Goal: Task Accomplishment & Management: Use online tool/utility

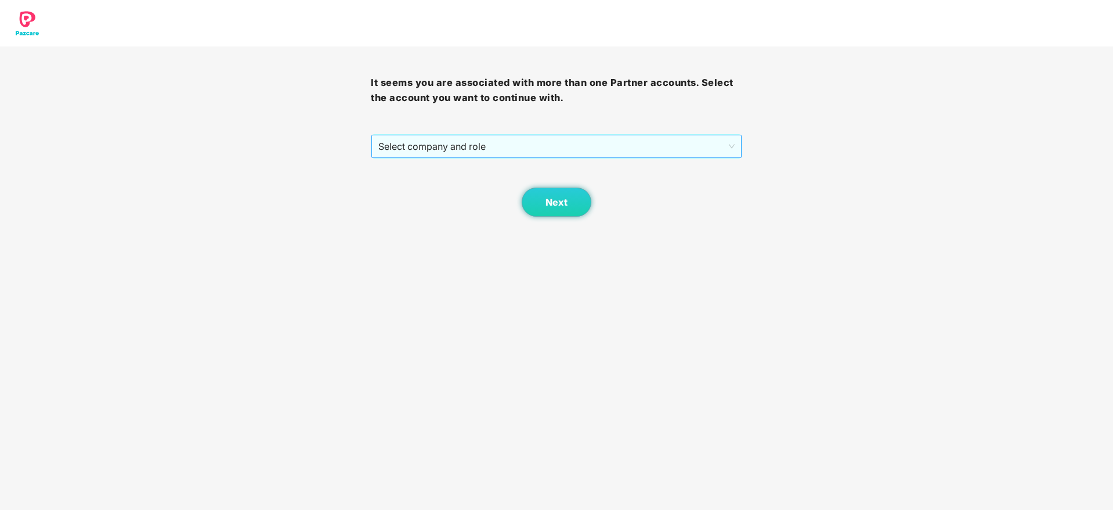
click at [494, 143] on span "Select company and role" at bounding box center [556, 146] width 356 height 22
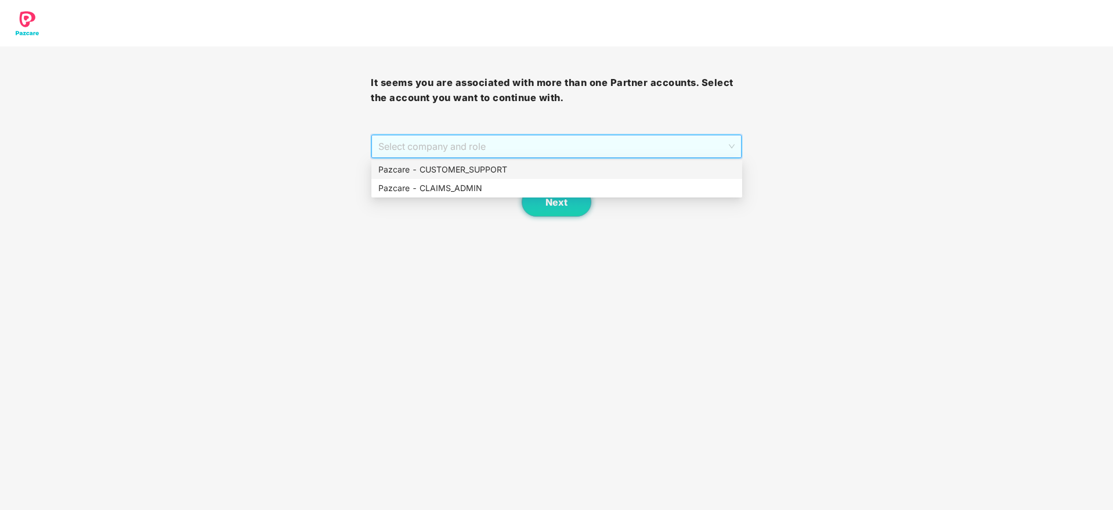
click at [493, 169] on div "Pazcare - CUSTOMER_SUPPORT" at bounding box center [556, 169] width 357 height 13
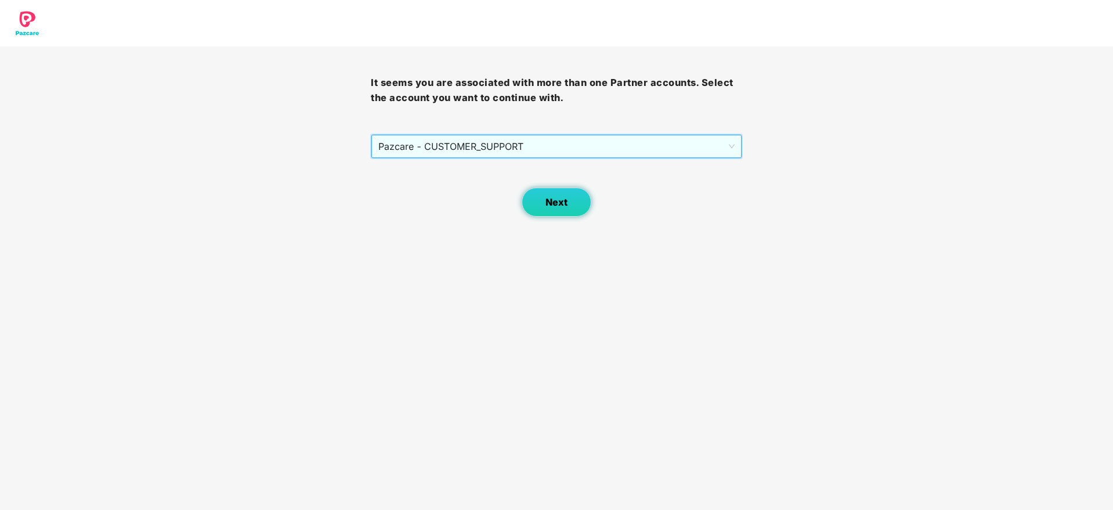
click at [545, 204] on button "Next" at bounding box center [557, 201] width 70 height 29
click at [399, 146] on span "Select company and role" at bounding box center [556, 146] width 356 height 22
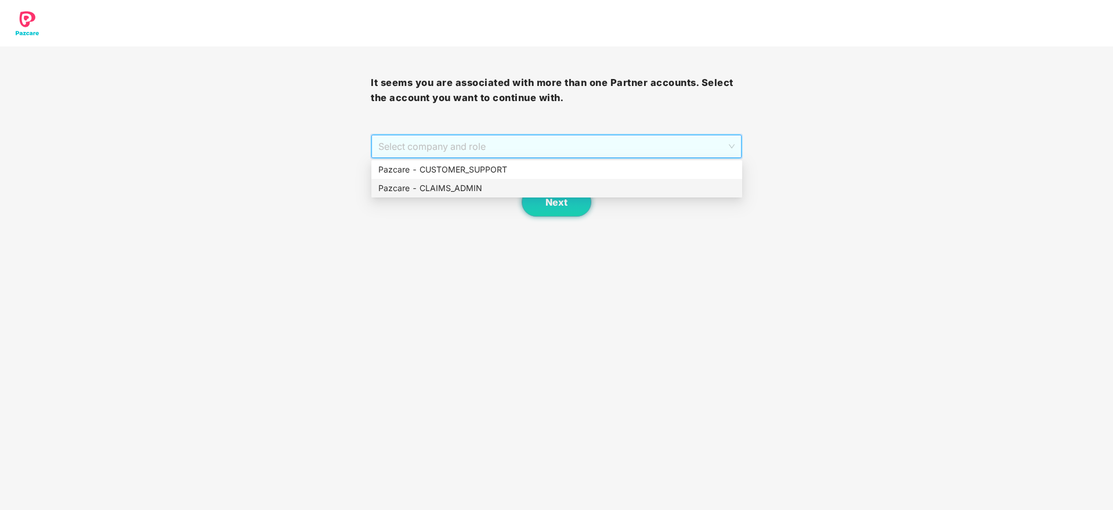
click at [428, 188] on div "Pazcare - CLAIMS_ADMIN" at bounding box center [556, 188] width 357 height 13
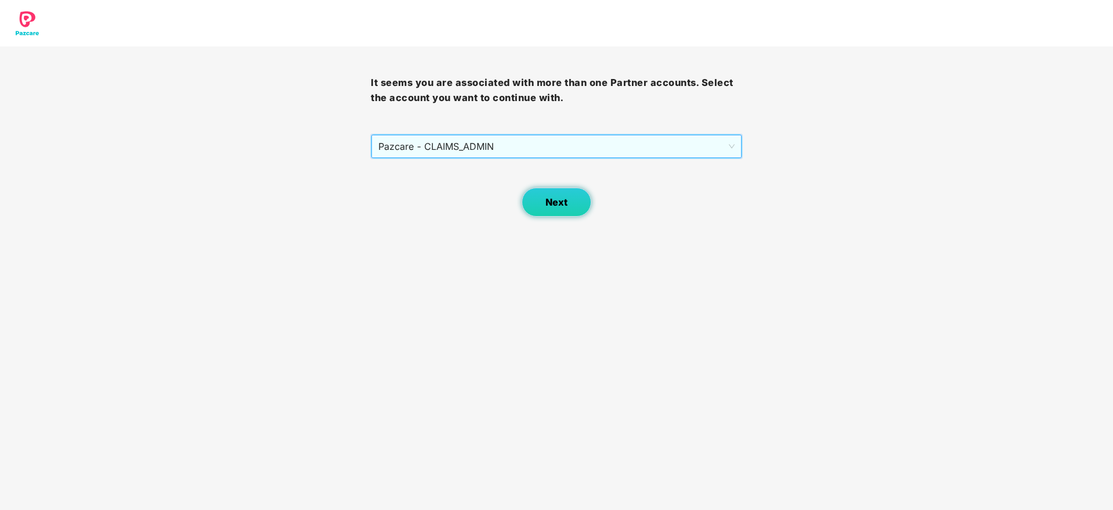
click at [544, 196] on button "Next" at bounding box center [557, 201] width 70 height 29
